Goal: Task Accomplishment & Management: Manage account settings

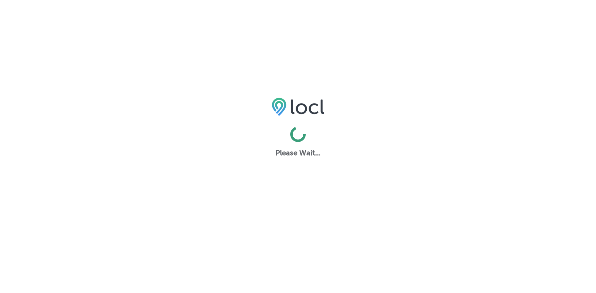
select select "US"
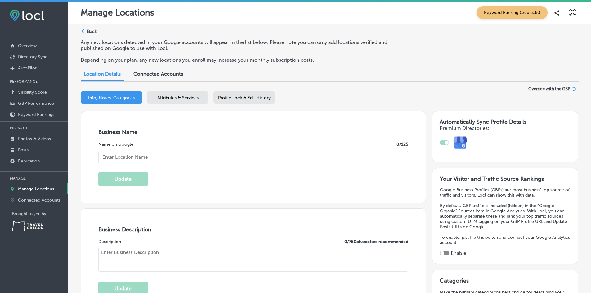
type textarea "Discover Ashland Welcome Center – Travel [US_STATE], your essential rest stop f…"
type input "Ashland Welcome Center - Travel [US_STATE]"
type input "at milepost 12.7 (Northbound Access Only)"
type input "[GEOGRAPHIC_DATA]"
type input "Ashland"
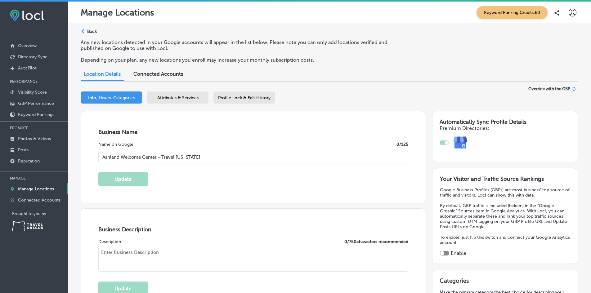
type input "97520"
type input "US"
type input "[URL][DOMAIN_NAME]"
type textarea "Welcome to [GEOGRAPHIC_DATA], your go-to destination for exploring the beauty o…"
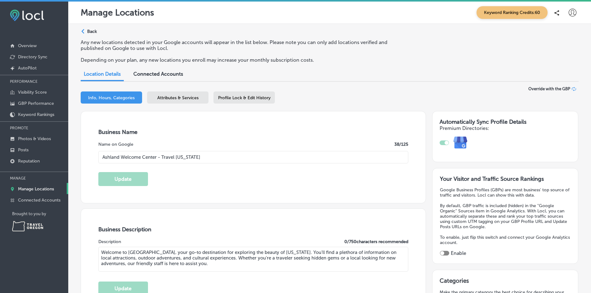
type input "[PHONE_NUMBER]"
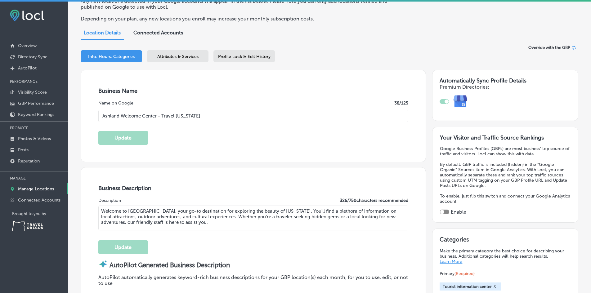
scroll to position [155, 0]
